Goal: Information Seeking & Learning: Check status

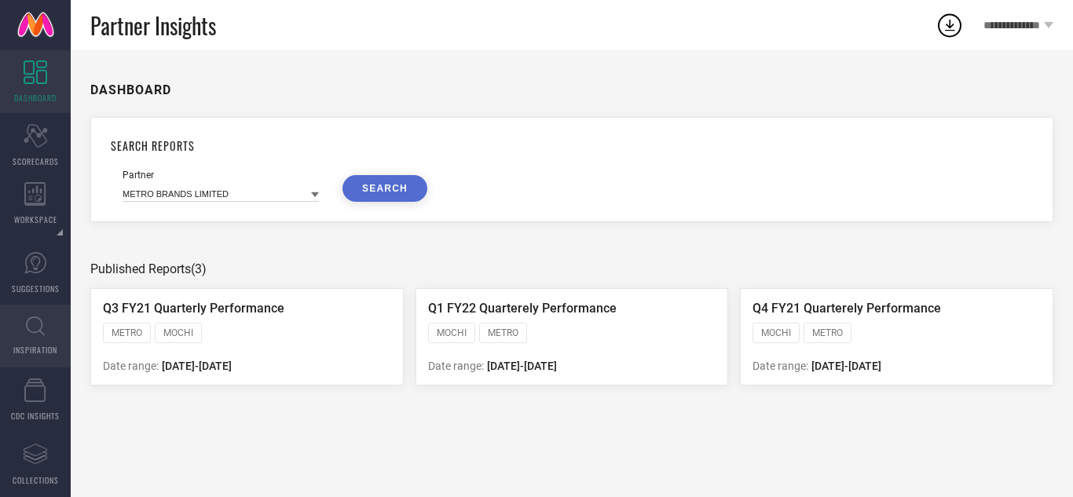
click at [35, 327] on icon at bounding box center [35, 327] width 19 height 20
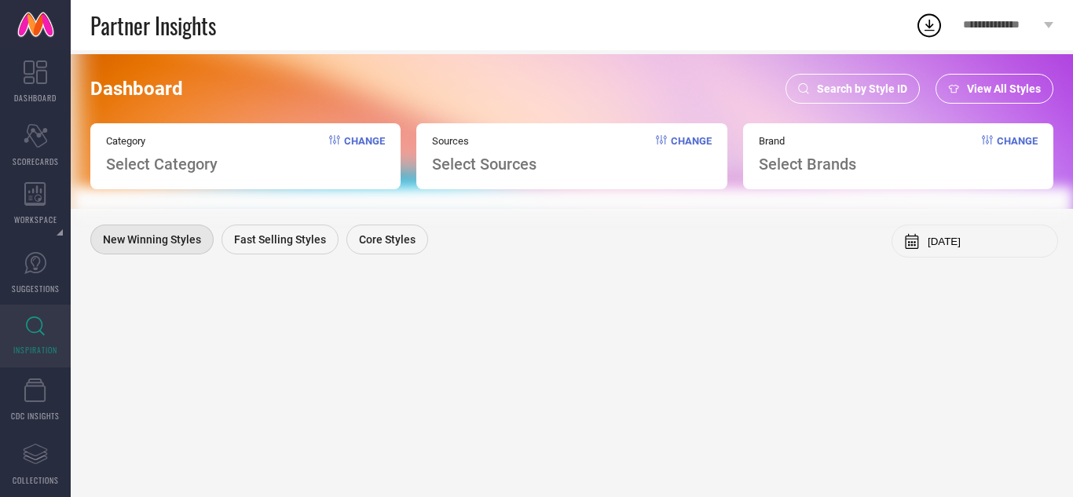
click at [878, 84] on span "Search by Style ID" at bounding box center [862, 88] width 90 height 13
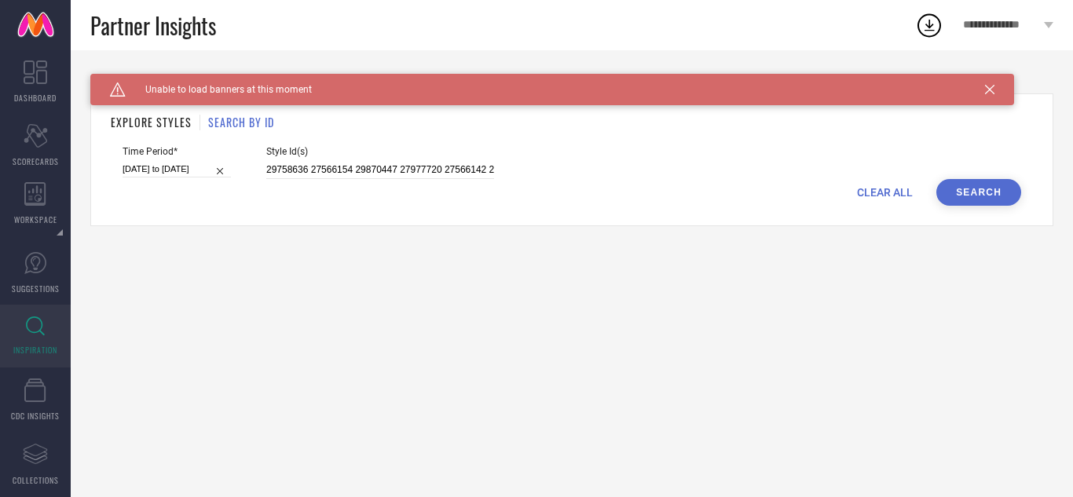
click at [884, 197] on span "CLEAR ALL" at bounding box center [885, 192] width 56 height 13
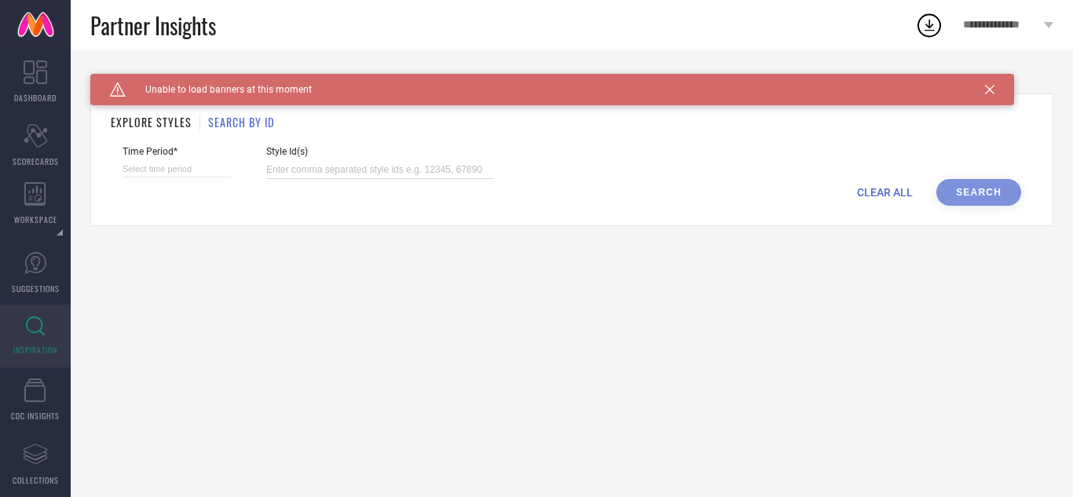
click at [400, 172] on input at bounding box center [380, 170] width 228 height 18
paste input "20220124 20220124 23111680 23111624 23111624 23497656 23111624 23111624 2062255…"
type input "20220124 20220124 23111680 23111624 23111624 23497656 23111624 23111624 2062255…"
click at [185, 159] on div "Time Period*" at bounding box center [177, 162] width 108 height 33
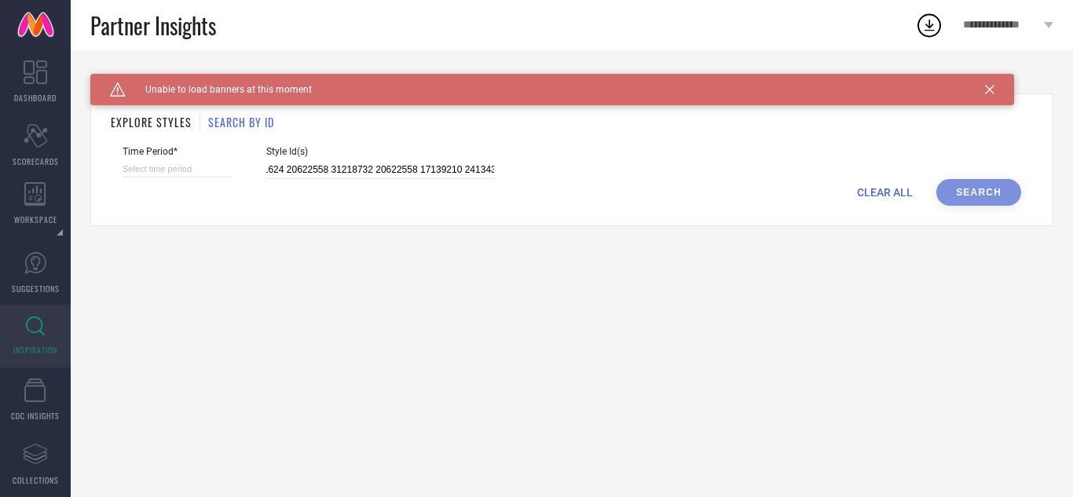
scroll to position [0, 0]
click at [186, 168] on input at bounding box center [177, 169] width 108 height 16
select select "9"
select select "2025"
select select "10"
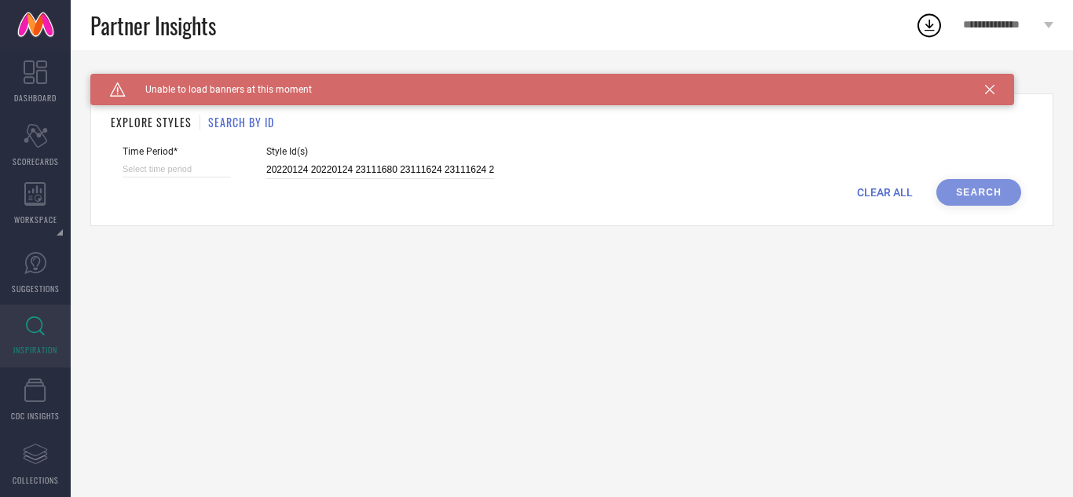
select select "2025"
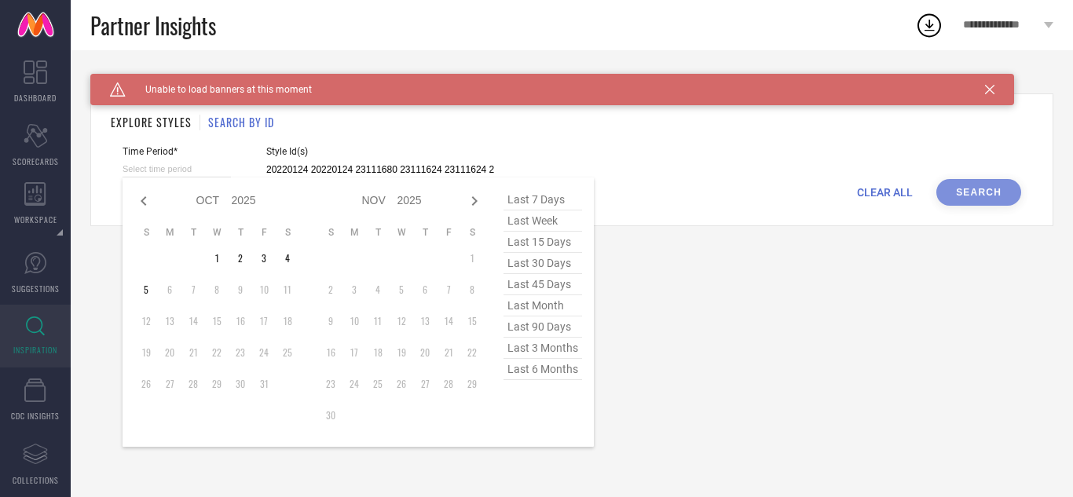
click at [528, 349] on span "last 3 months" at bounding box center [543, 348] width 79 height 21
type input "[DATE] to [DATE]"
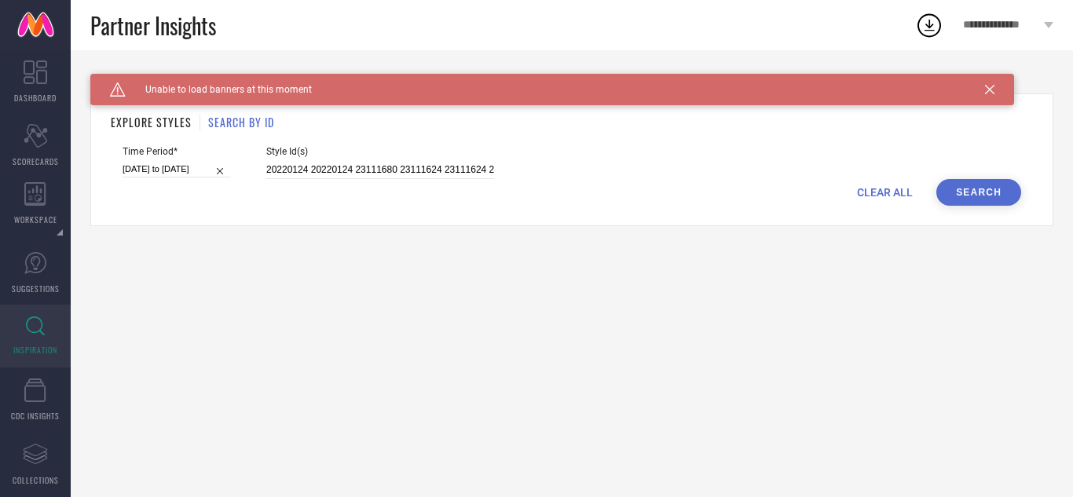
click at [968, 186] on button "Search" at bounding box center [978, 192] width 85 height 27
click at [33, 337] on link "INSPIRATION" at bounding box center [35, 336] width 71 height 63
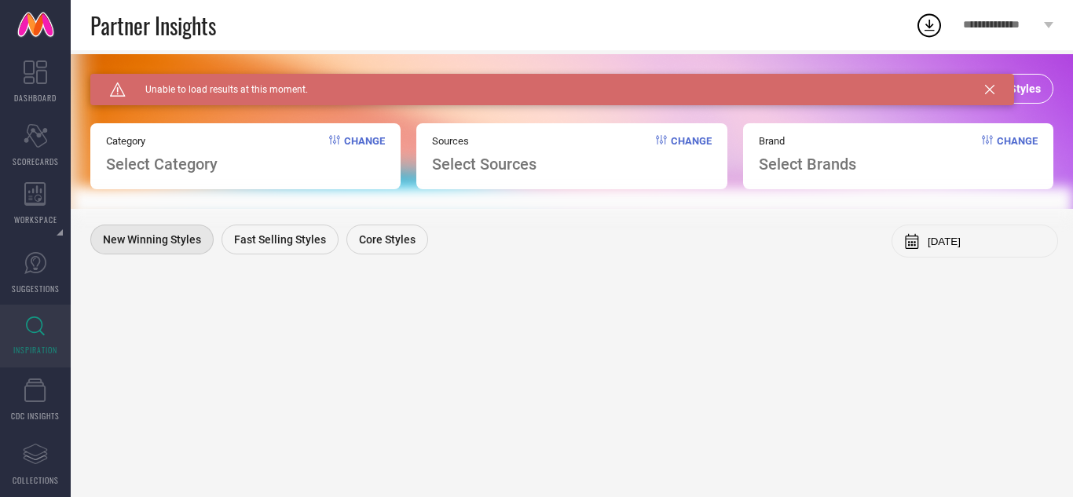
click at [992, 92] on icon at bounding box center [989, 89] width 9 height 9
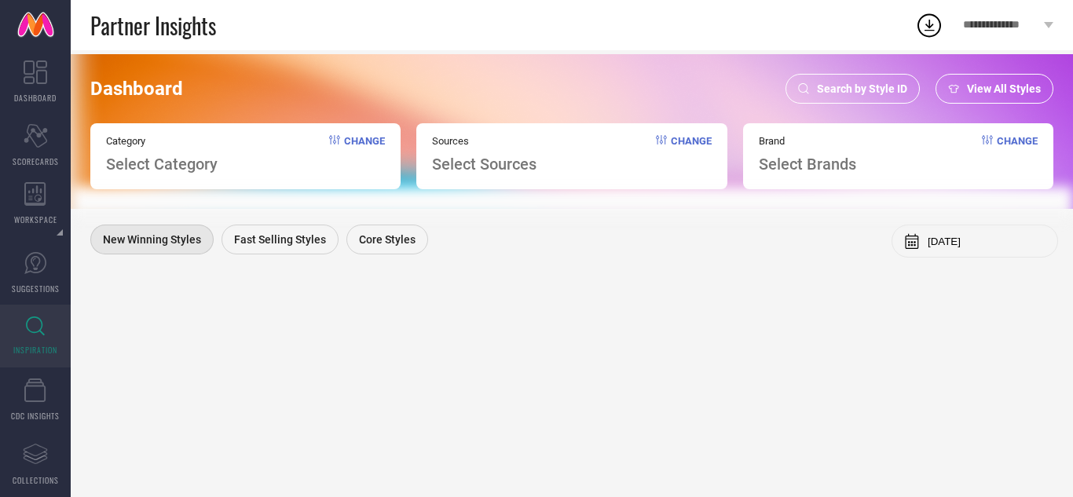
click at [896, 90] on span "Search by Style ID" at bounding box center [862, 88] width 90 height 13
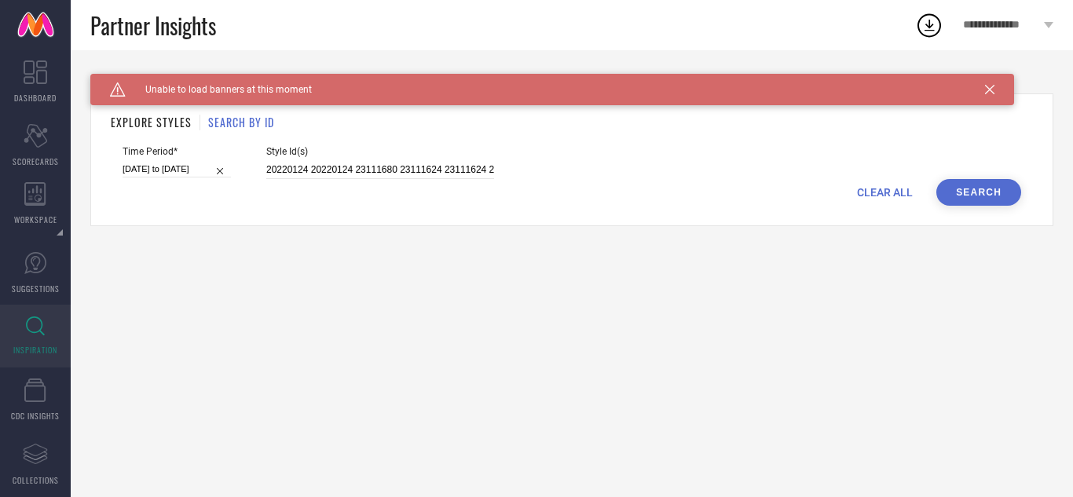
click at [896, 186] on span "CLEAR ALL" at bounding box center [885, 192] width 56 height 13
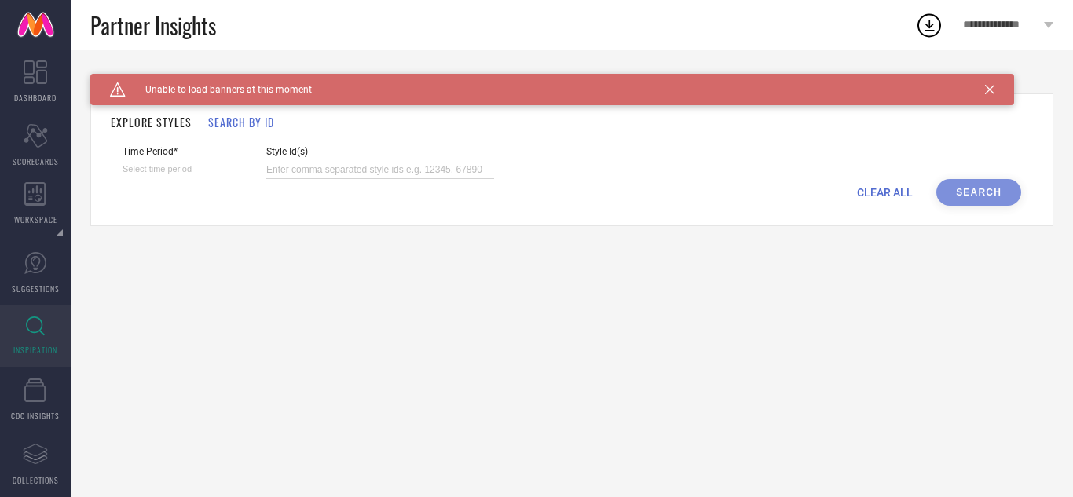
click at [452, 175] on input at bounding box center [380, 170] width 228 height 18
paste input "20220124 20220124 23111680 23111624 23111624 23497656 23111624 23111624 2062255…"
type input "20220124 20220124 23111680 23111624 23111624 23497656 23111624 23111624 2062255…"
click at [161, 174] on input at bounding box center [177, 169] width 108 height 16
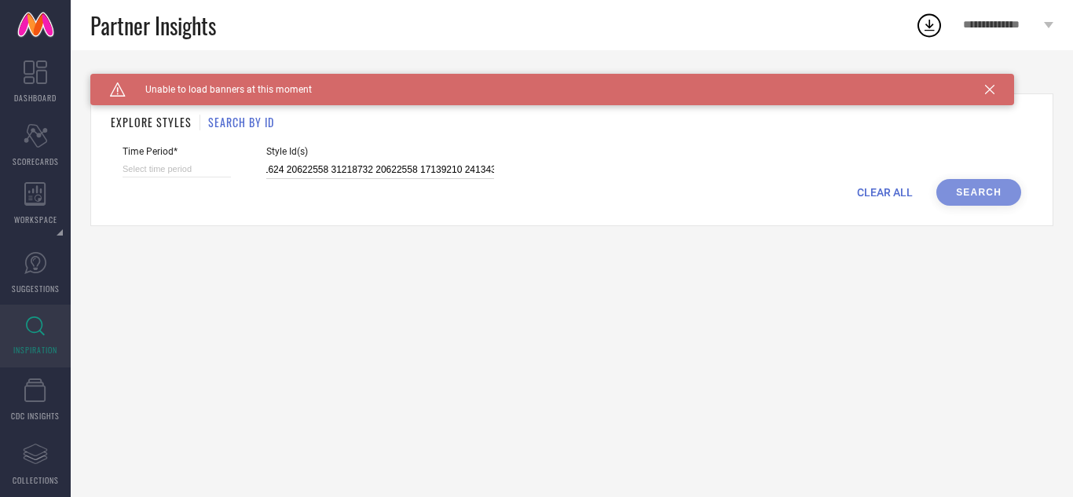
select select "9"
select select "2025"
select select "10"
select select "2025"
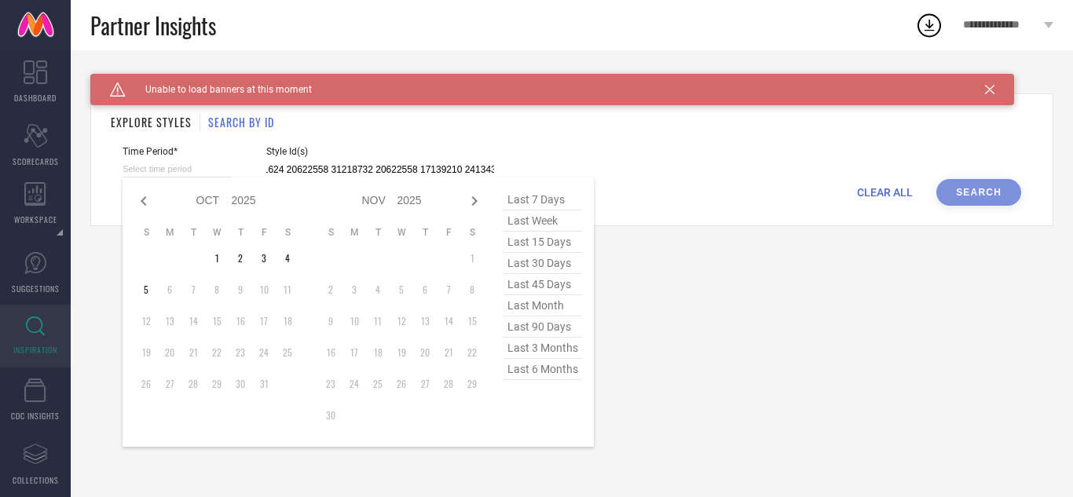
type input "20220124 20220124 23111680 23111624 23111624 23497656 23111624 23111624 2062255…"
click at [530, 332] on span "last 90 days" at bounding box center [543, 327] width 79 height 21
type input "[DATE] to [DATE]"
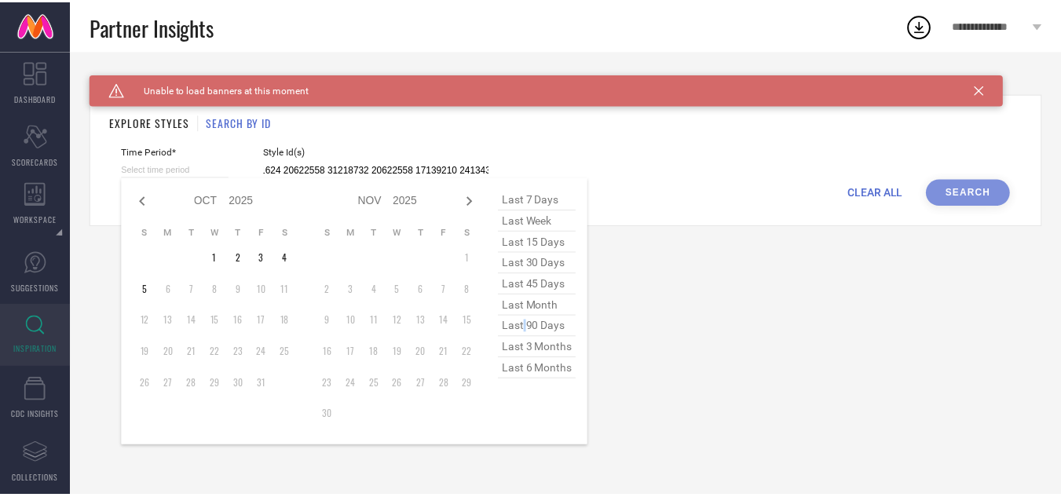
scroll to position [0, 0]
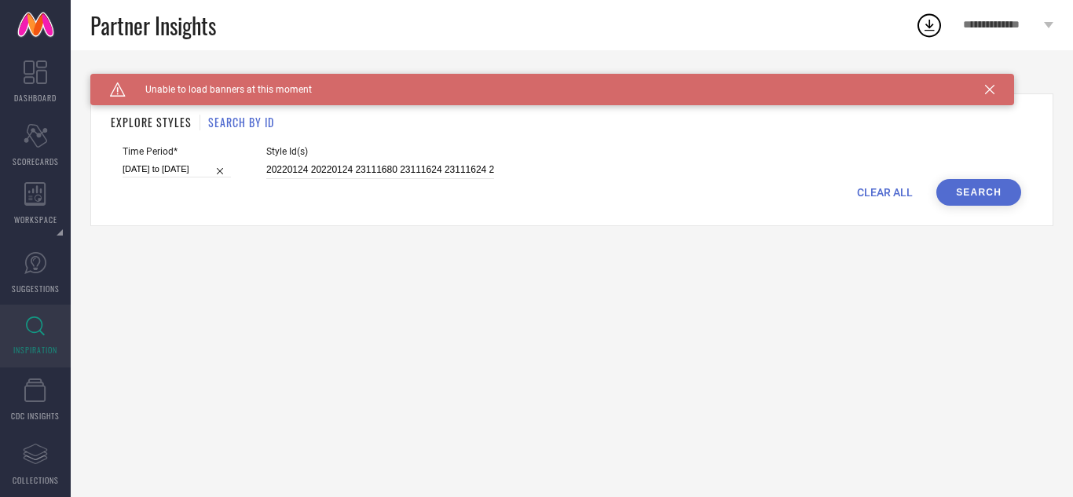
click at [976, 192] on button "Search" at bounding box center [978, 192] width 85 height 27
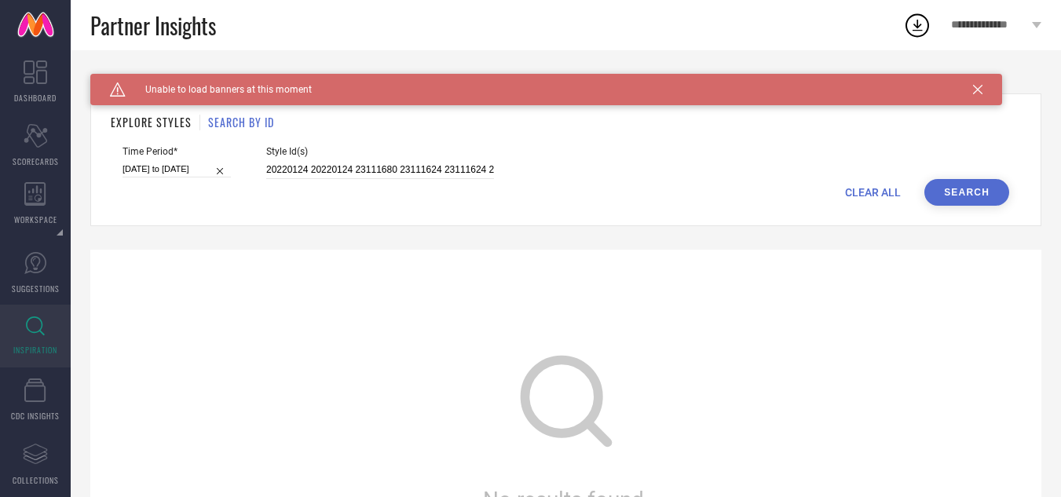
click at [971, 95] on div "Caution Created with Sketch. Unable to load banners at this moment" at bounding box center [546, 89] width 912 height 31
click at [980, 89] on icon at bounding box center [977, 89] width 9 height 9
